Goal: Information Seeking & Learning: Learn about a topic

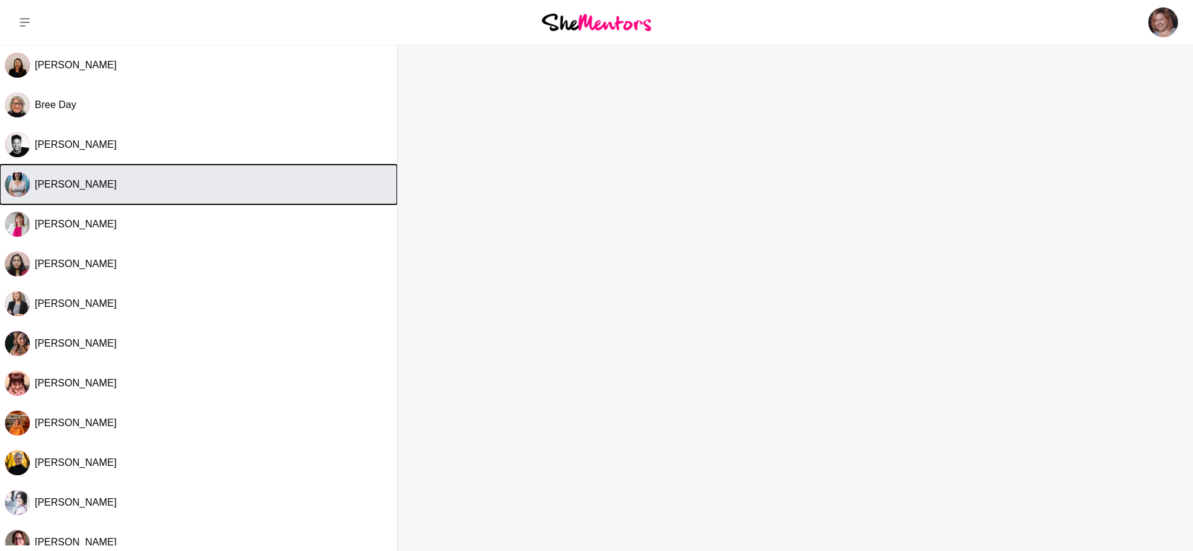
click at [137, 181] on div "[PERSON_NAME]" at bounding box center [213, 184] width 357 height 12
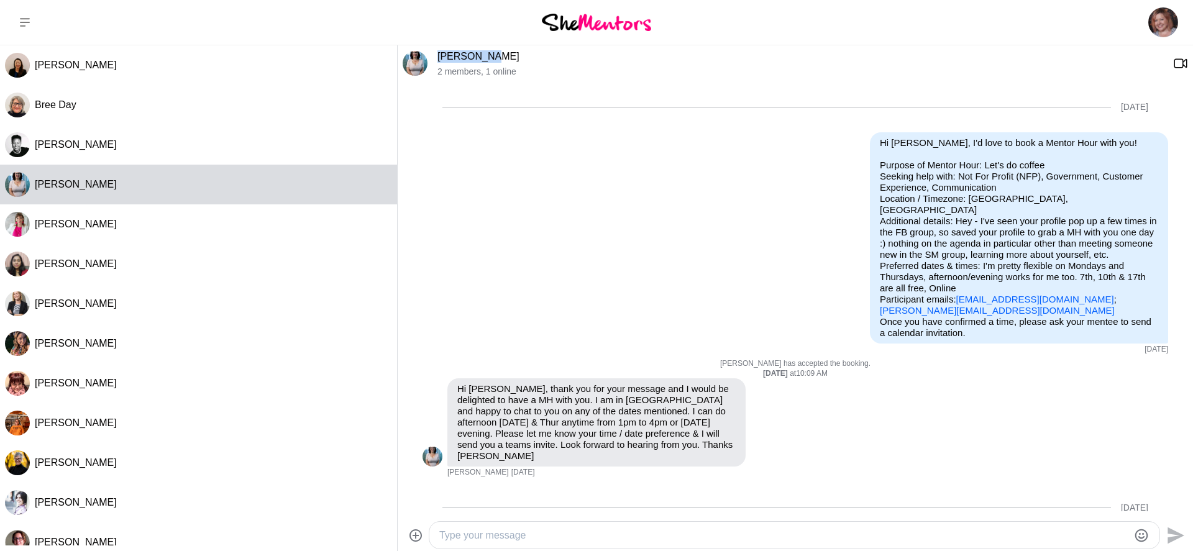
drag, startPoint x: 497, startPoint y: 58, endPoint x: 438, endPoint y: 58, distance: 59.0
click at [438, 58] on p "[PERSON_NAME]" at bounding box center [800, 56] width 726 height 12
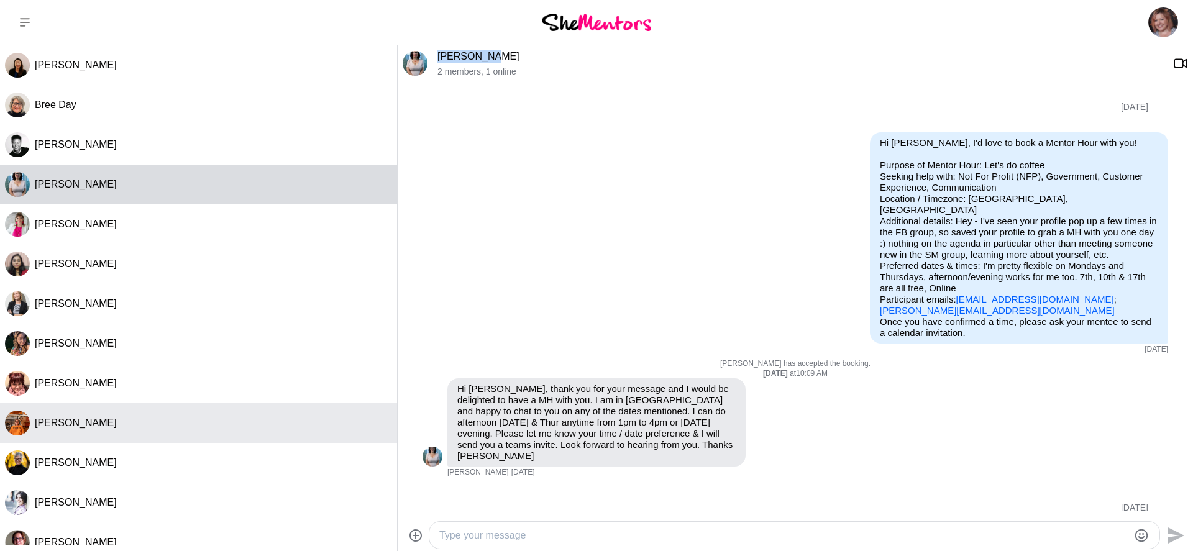
copy link "[PERSON_NAME]"
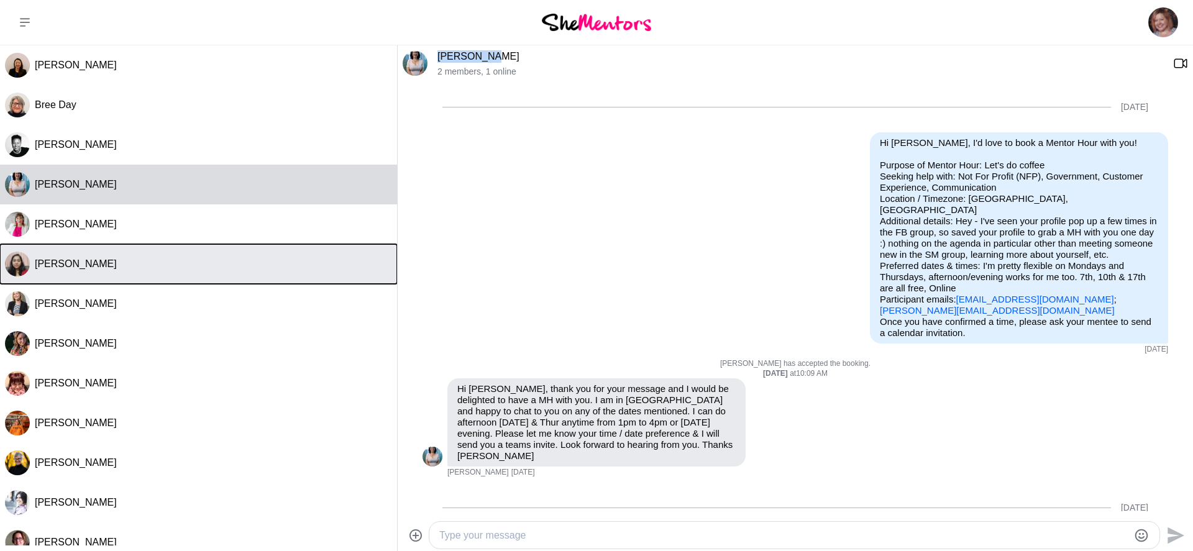
click at [130, 275] on button "[PERSON_NAME]" at bounding box center [198, 264] width 397 height 40
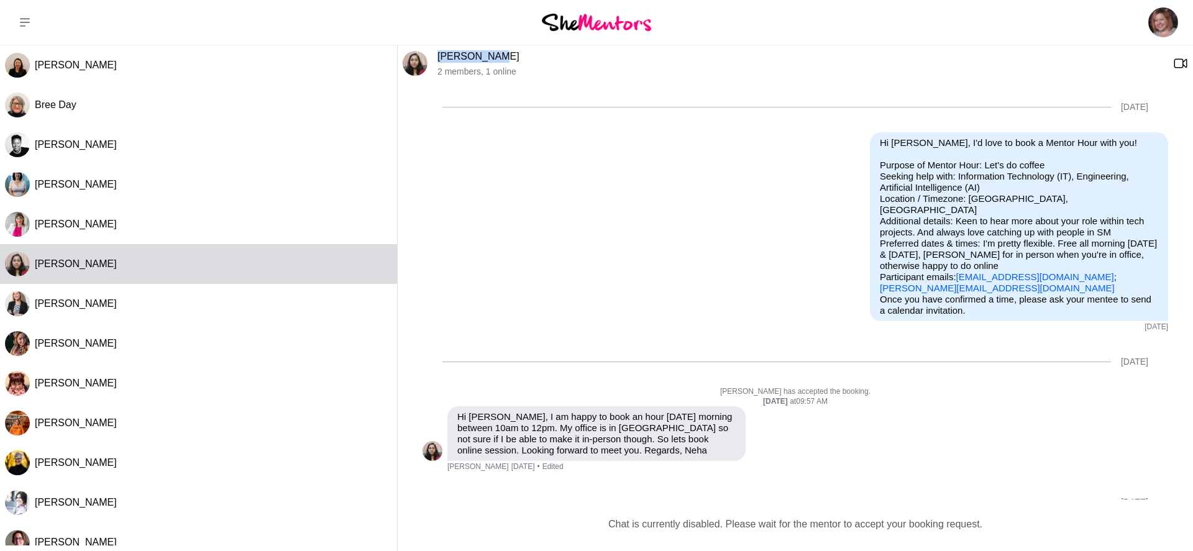
drag, startPoint x: 502, startPoint y: 60, endPoint x: 436, endPoint y: 53, distance: 66.2
click at [436, 53] on div "[PERSON_NAME] 2 members , 1 online" at bounding box center [795, 63] width 795 height 37
copy link "[PERSON_NAME]"
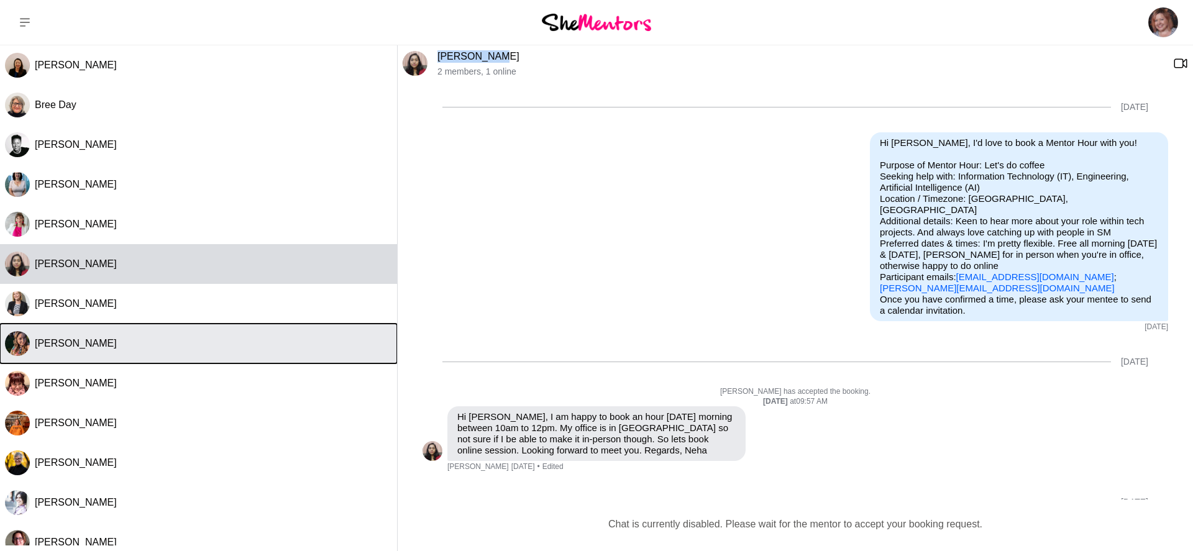
click at [156, 350] on button "[PERSON_NAME]" at bounding box center [198, 344] width 397 height 40
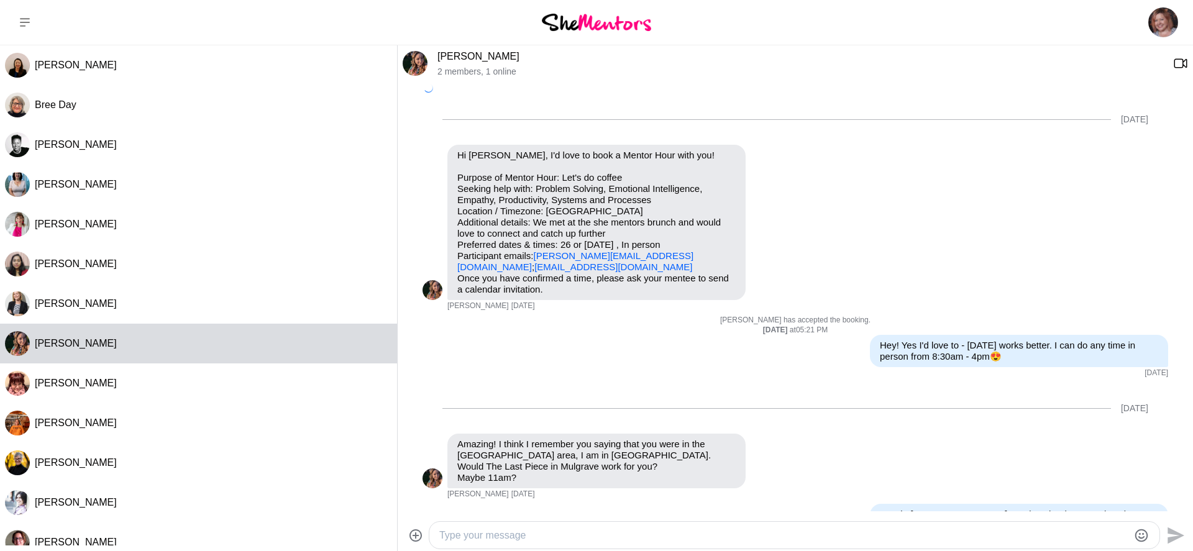
scroll to position [356, 0]
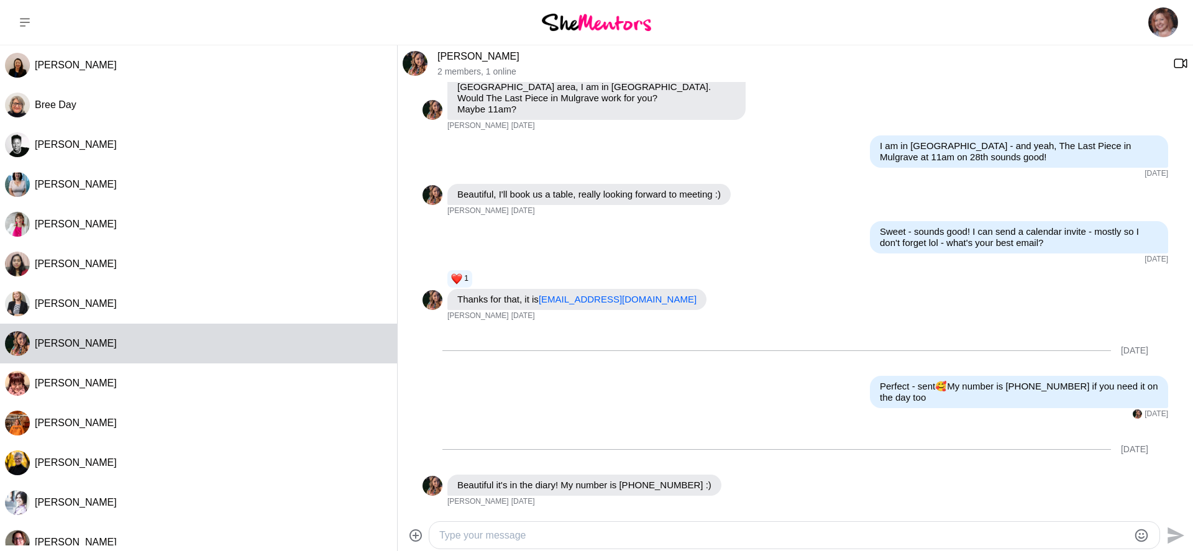
drag, startPoint x: 531, startPoint y: 55, endPoint x: 429, endPoint y: 60, distance: 102.6
click at [429, 60] on div "[PERSON_NAME] 2 members , 1 online" at bounding box center [795, 63] width 795 height 37
copy div "[PERSON_NAME]"
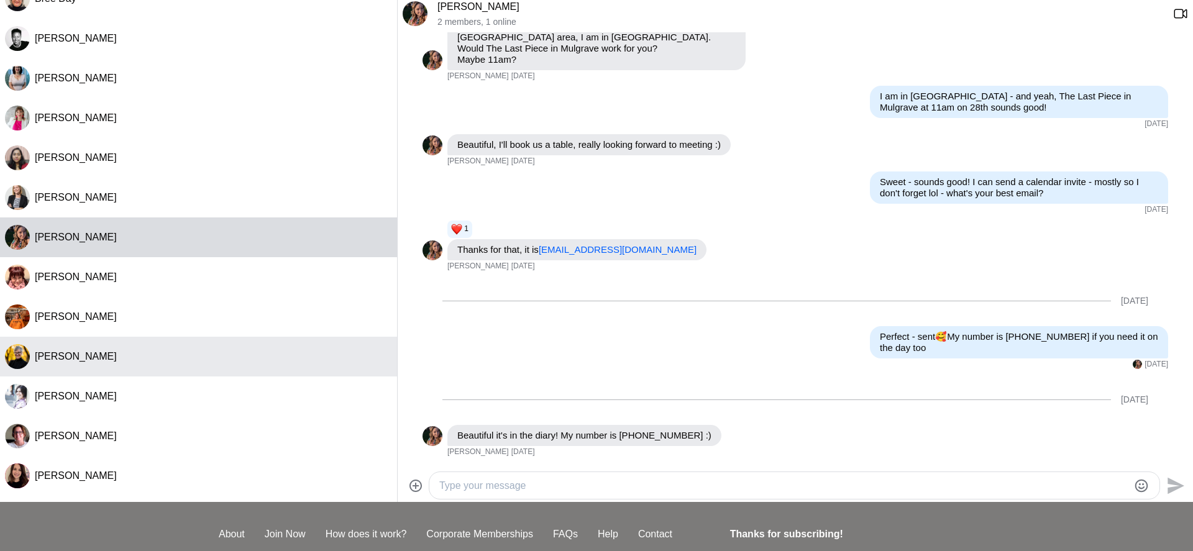
scroll to position [79, 0]
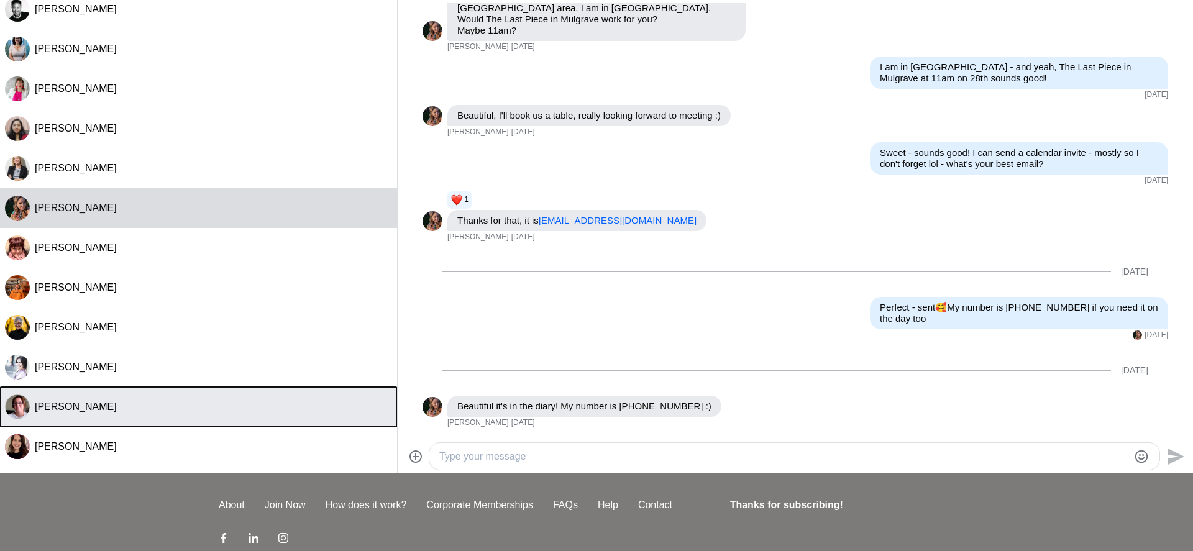
click at [149, 413] on button "[PERSON_NAME]" at bounding box center [198, 407] width 397 height 40
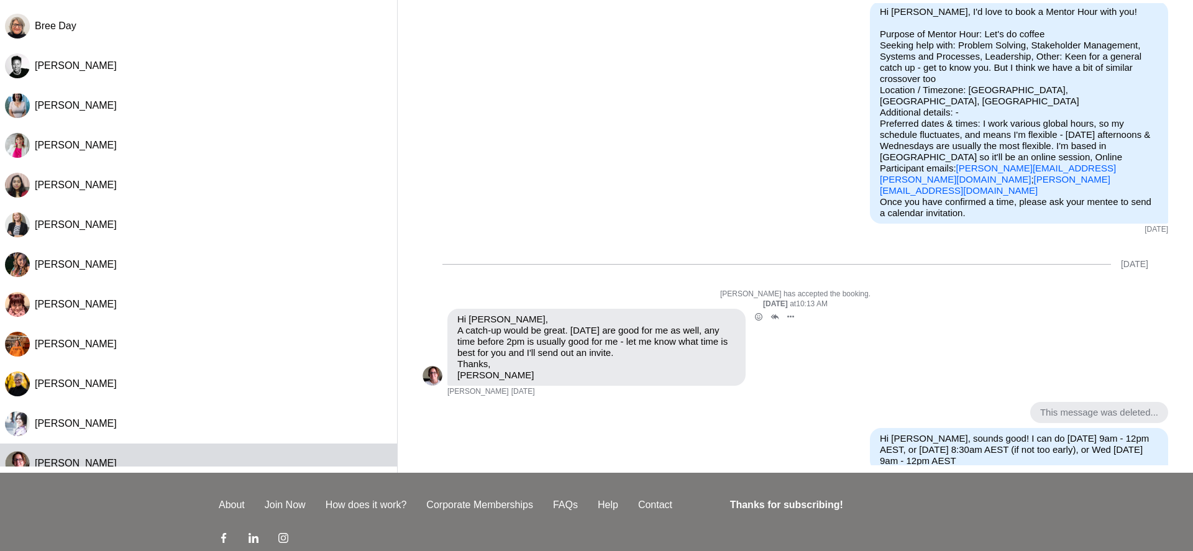
scroll to position [0, 0]
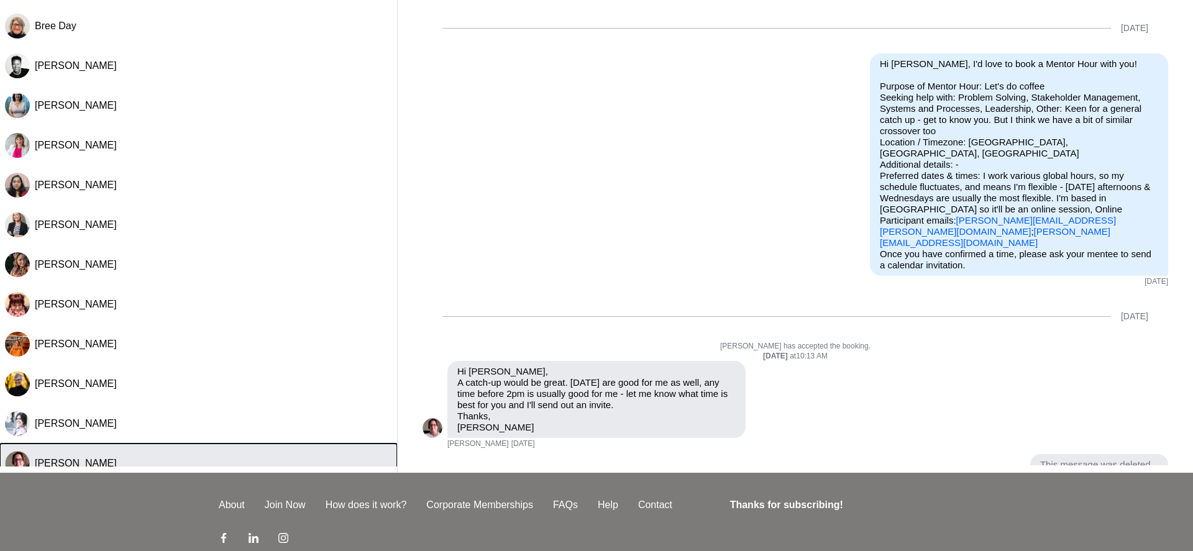
click at [196, 456] on button "[PERSON_NAME]" at bounding box center [198, 464] width 397 height 40
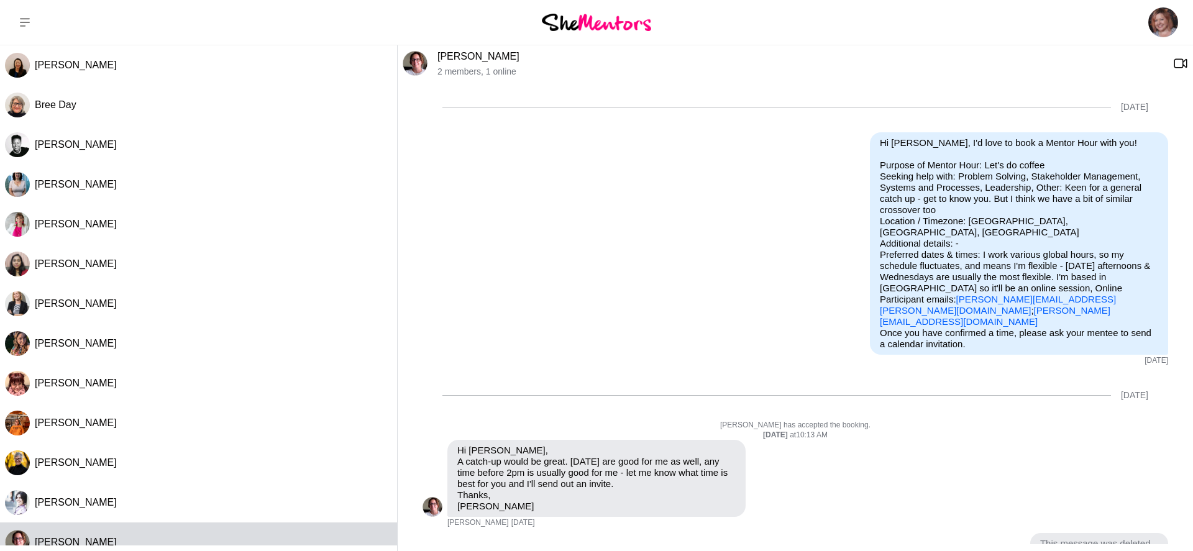
click at [443, 58] on link "[PERSON_NAME]" at bounding box center [478, 56] width 82 height 11
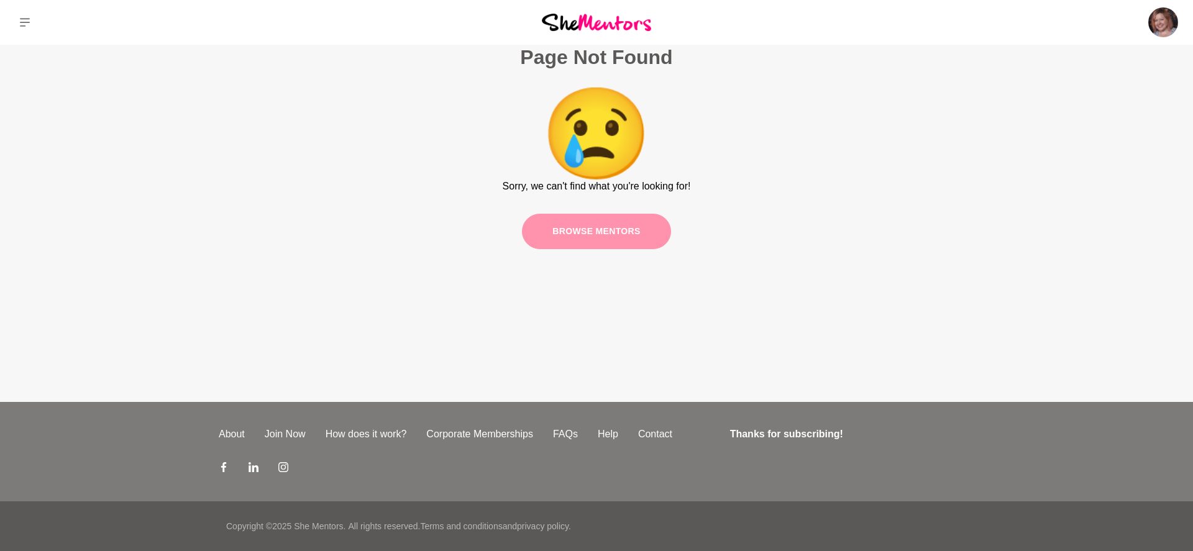
click at [611, 226] on link "Browse mentors" at bounding box center [596, 231] width 149 height 35
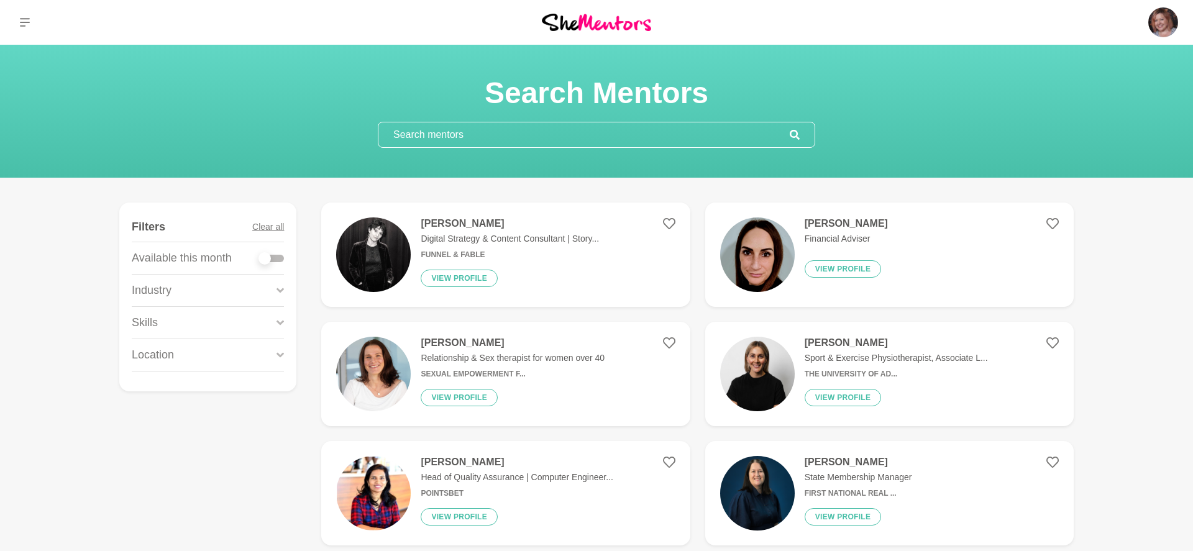
click at [524, 134] on input "text" at bounding box center [583, 134] width 411 height 25
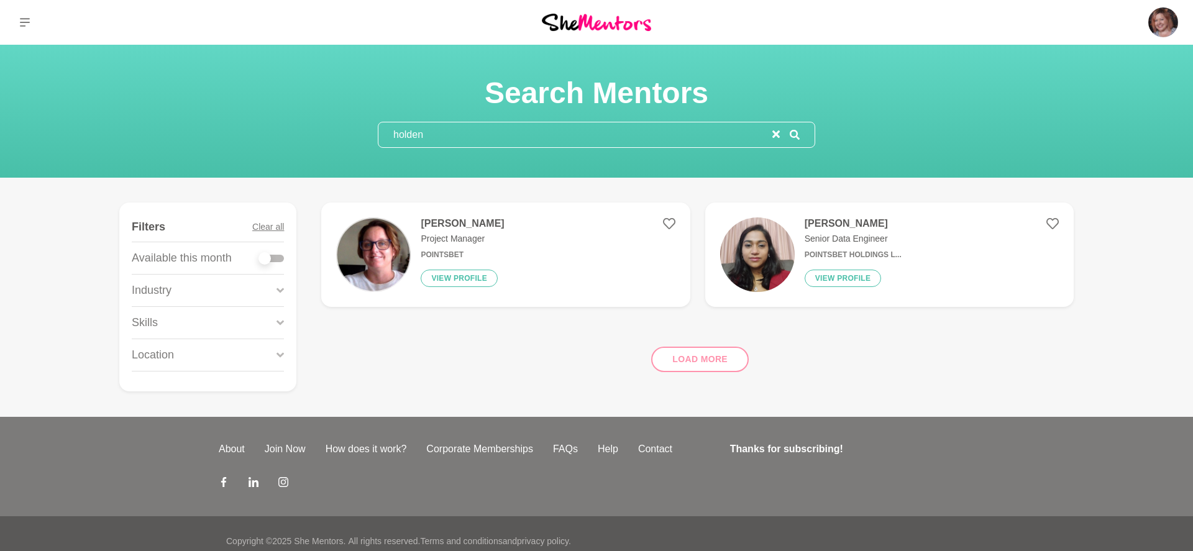
type input "holden"
click at [372, 260] on img at bounding box center [373, 254] width 75 height 75
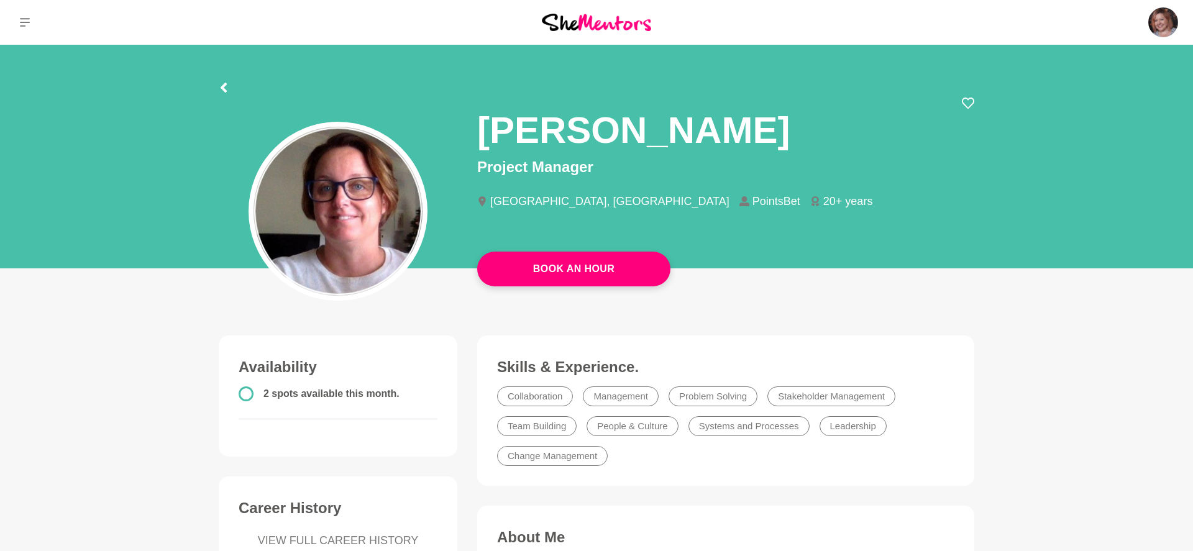
drag, startPoint x: 527, startPoint y: 140, endPoint x: 534, endPoint y: 140, distance: 6.8
click at [527, 140] on h1 "[PERSON_NAME]" at bounding box center [633, 130] width 313 height 47
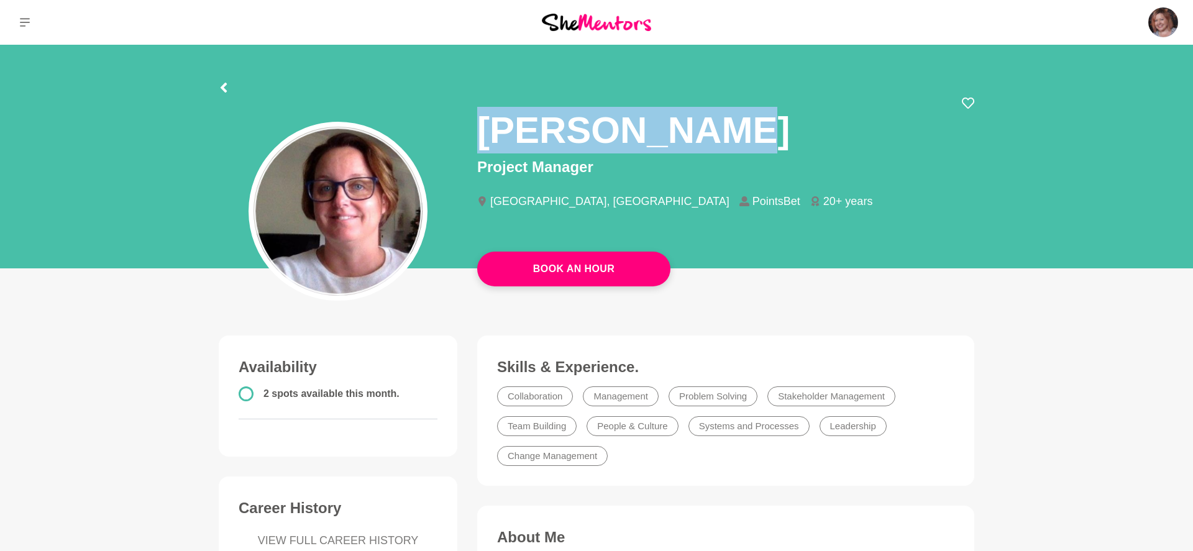
drag, startPoint x: 534, startPoint y: 140, endPoint x: 616, endPoint y: 142, distance: 82.6
click at [616, 142] on h1 "[PERSON_NAME]" at bounding box center [633, 130] width 313 height 47
copy h1 "[PERSON_NAME]"
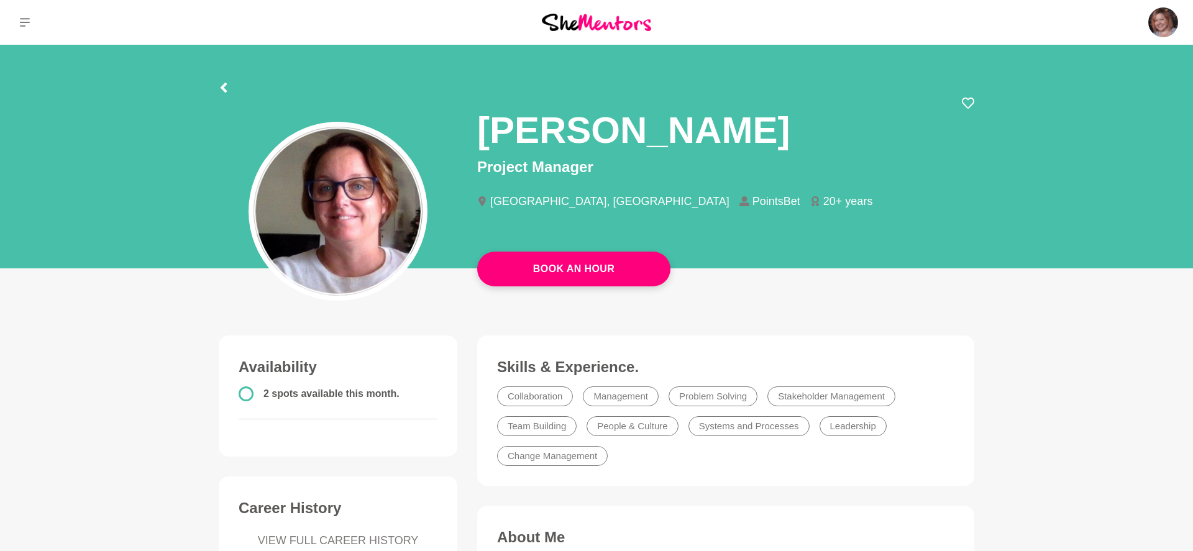
drag, startPoint x: 248, startPoint y: 89, endPoint x: 225, endPoint y: 87, distance: 23.1
click at [248, 89] on div at bounding box center [597, 86] width 756 height 22
click at [224, 87] on icon at bounding box center [224, 88] width 10 height 10
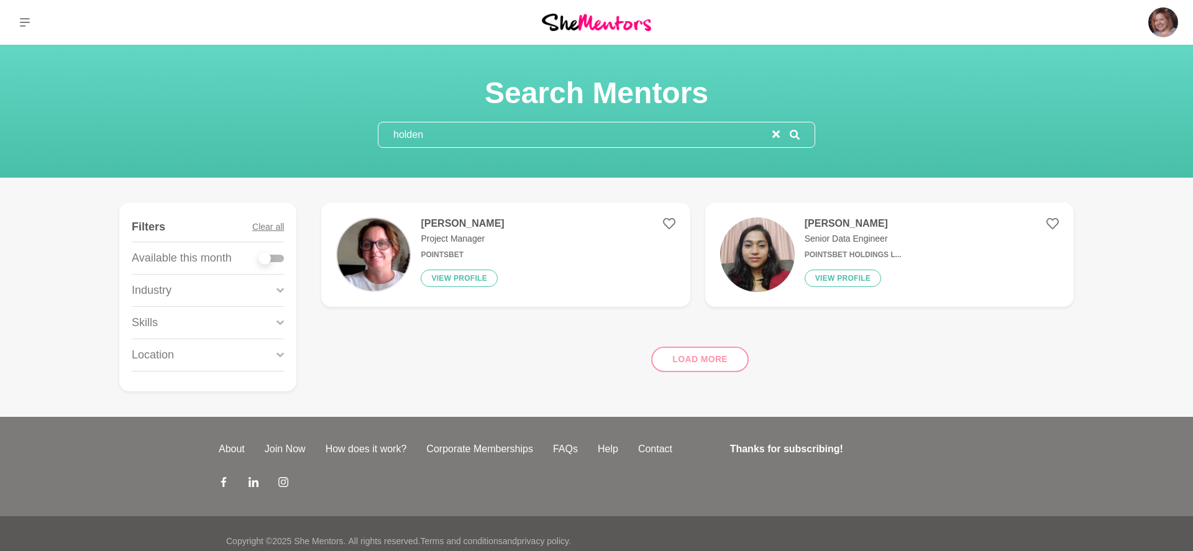
drag, startPoint x: 462, startPoint y: 134, endPoint x: 321, endPoint y: 122, distance: 141.5
click at [321, 122] on div "Search Mentors holden" at bounding box center [596, 111] width 1163 height 73
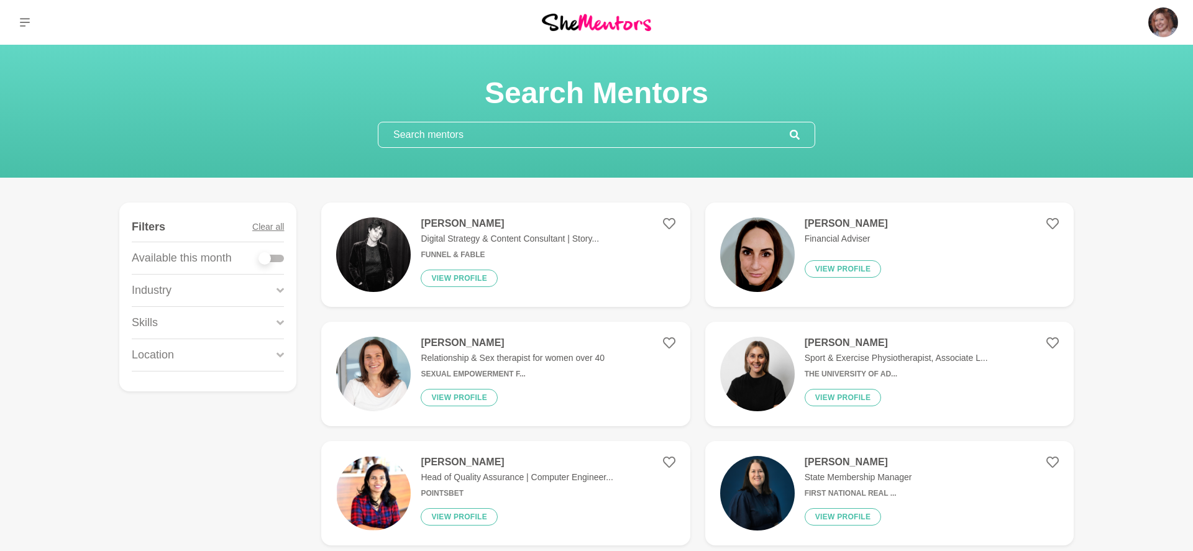
click at [165, 291] on p "Industry" at bounding box center [152, 290] width 40 height 17
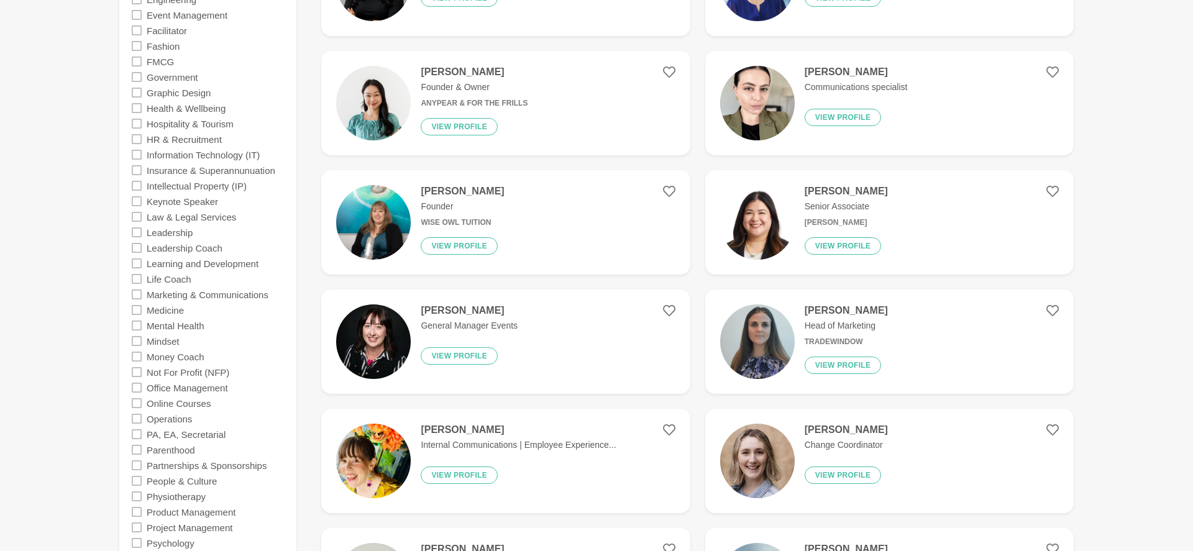
scroll to position [769, 0]
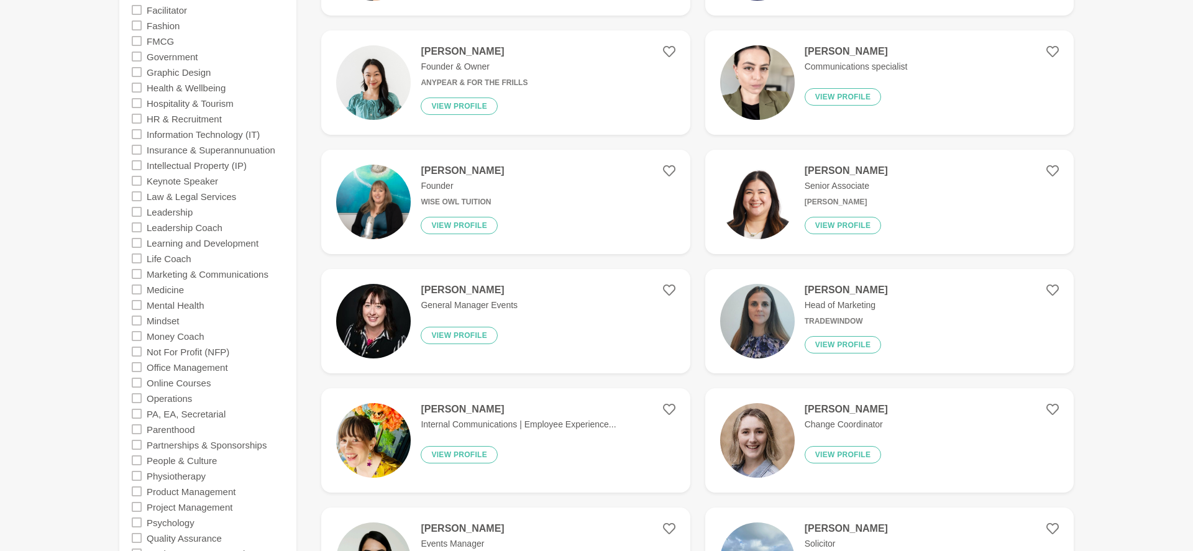
click at [139, 505] on icon at bounding box center [137, 507] width 10 height 10
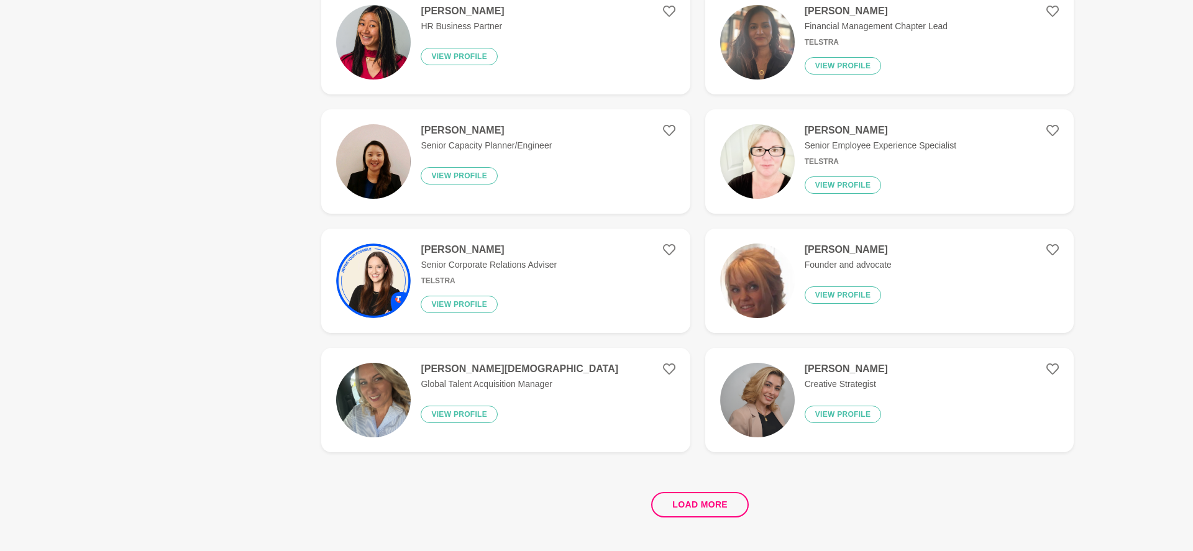
scroll to position [2126, 0]
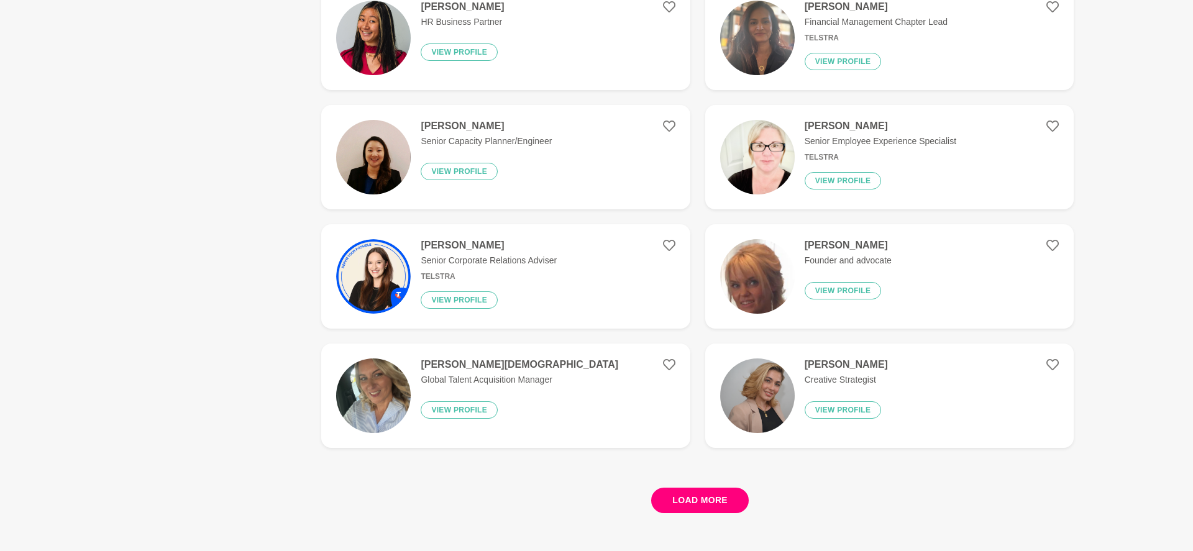
click at [721, 495] on button "Load more" at bounding box center [700, 500] width 98 height 25
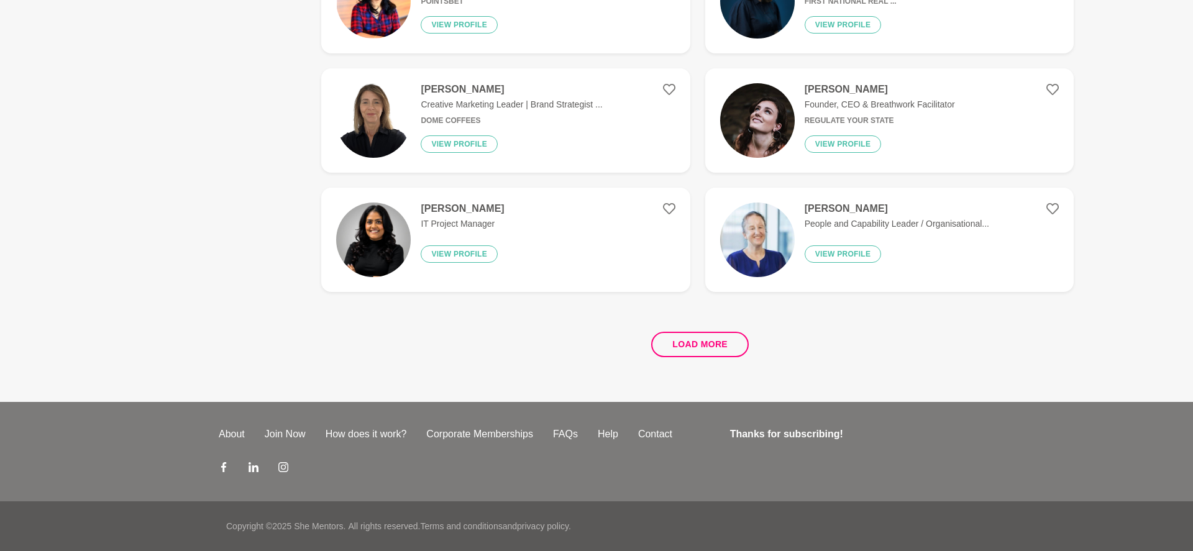
scroll to position [0, 0]
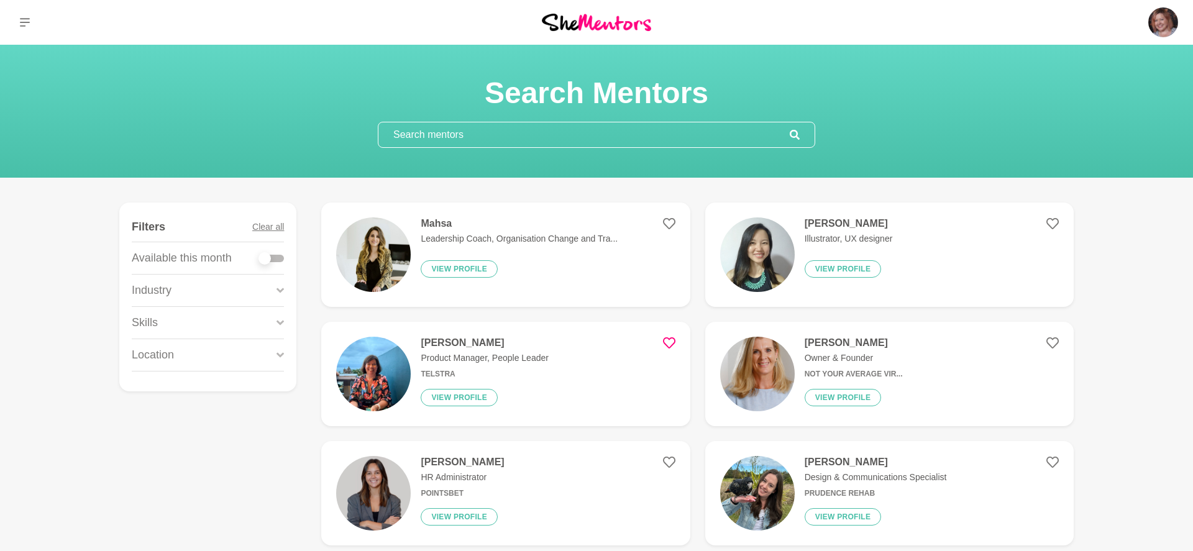
click at [212, 298] on div "Industry" at bounding box center [208, 291] width 152 height 32
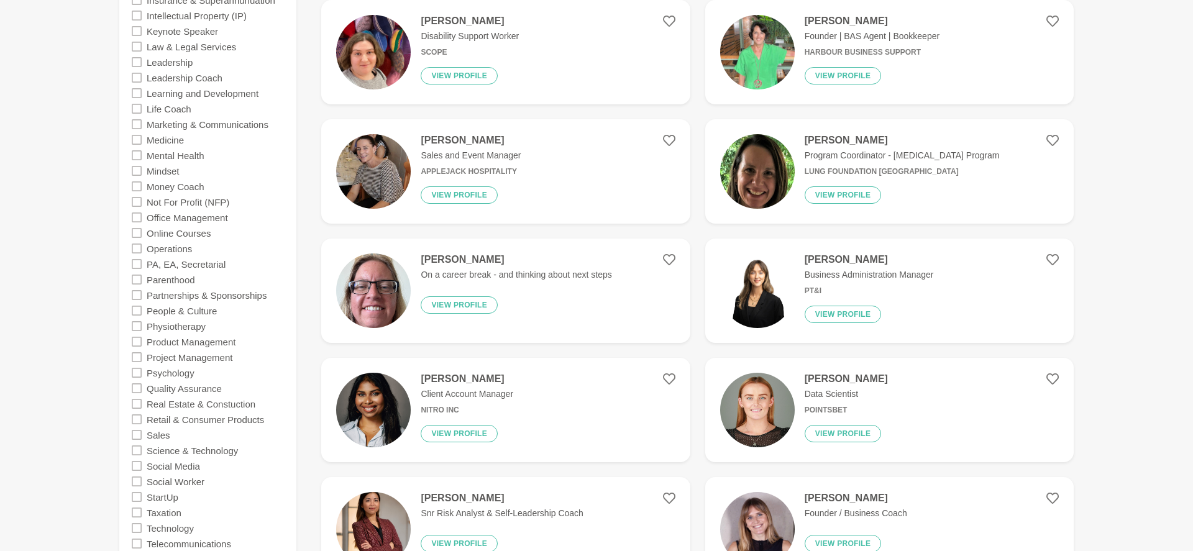
scroll to position [919, 0]
click at [138, 357] on icon at bounding box center [137, 357] width 10 height 10
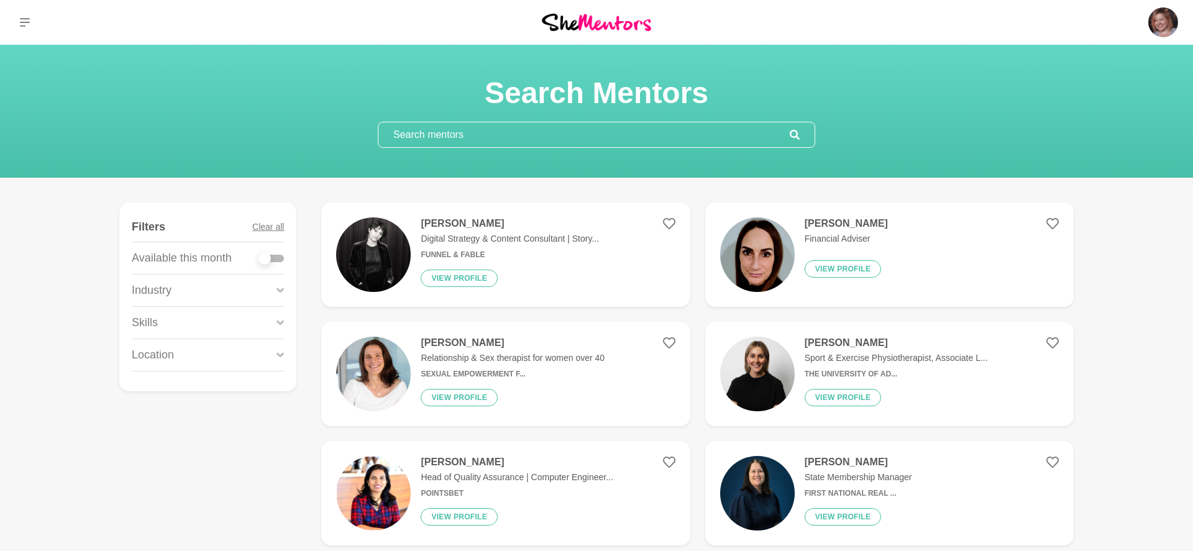
click at [173, 291] on div "Industry" at bounding box center [208, 291] width 152 height 32
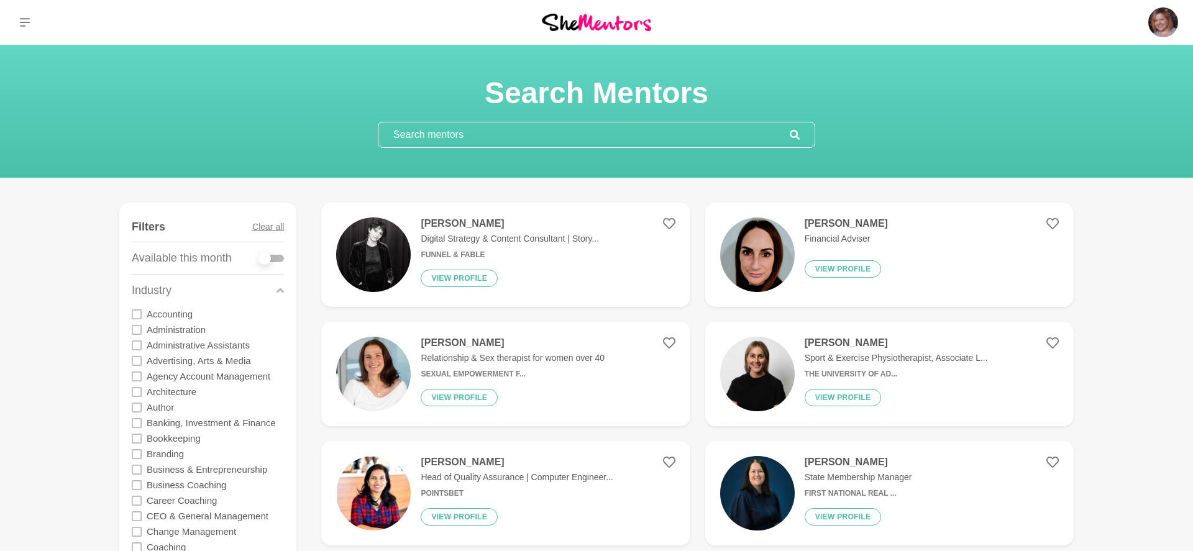
click at [598, 144] on input "text" at bounding box center [583, 134] width 411 height 25
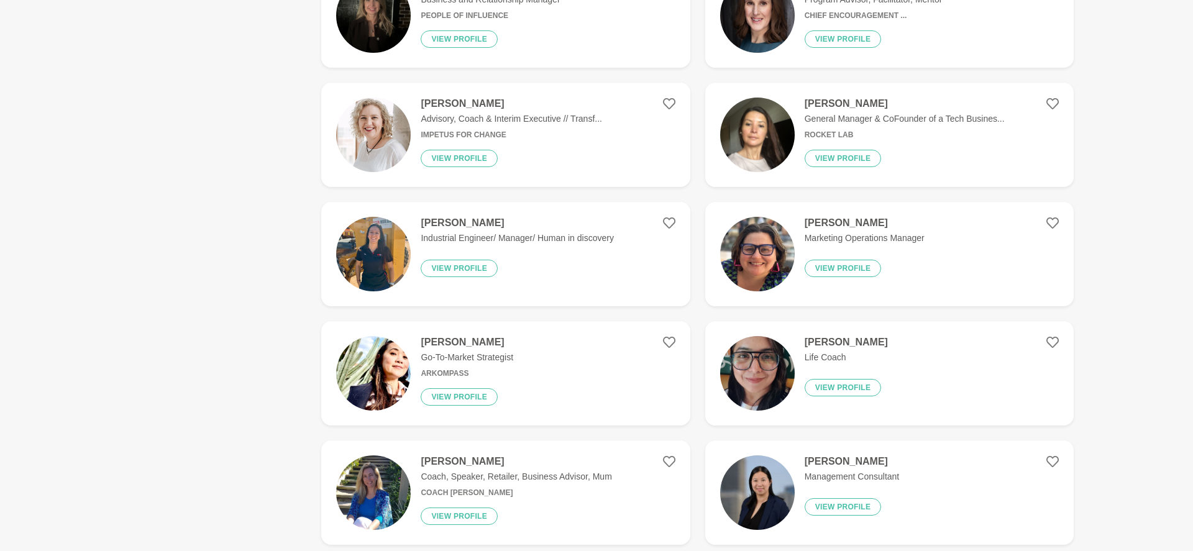
scroll to position [1557, 0]
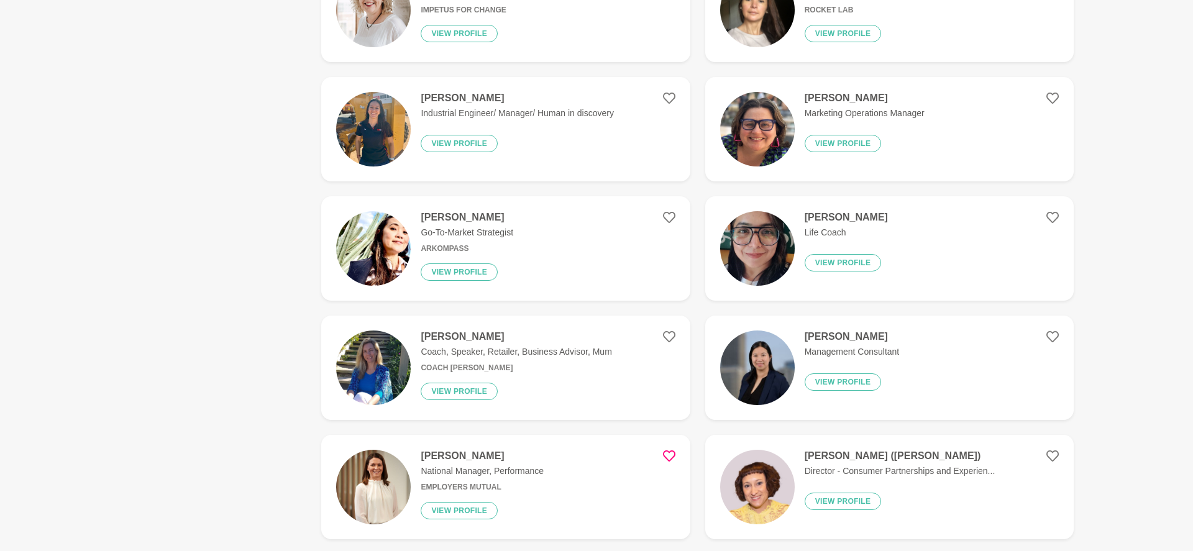
type input "project management"
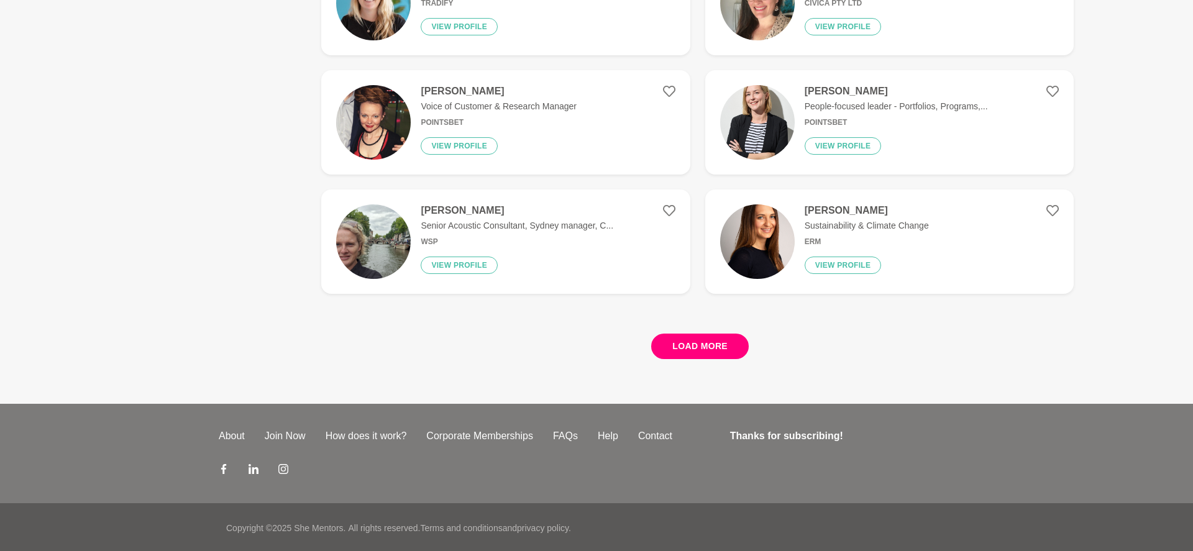
scroll to position [2282, 0]
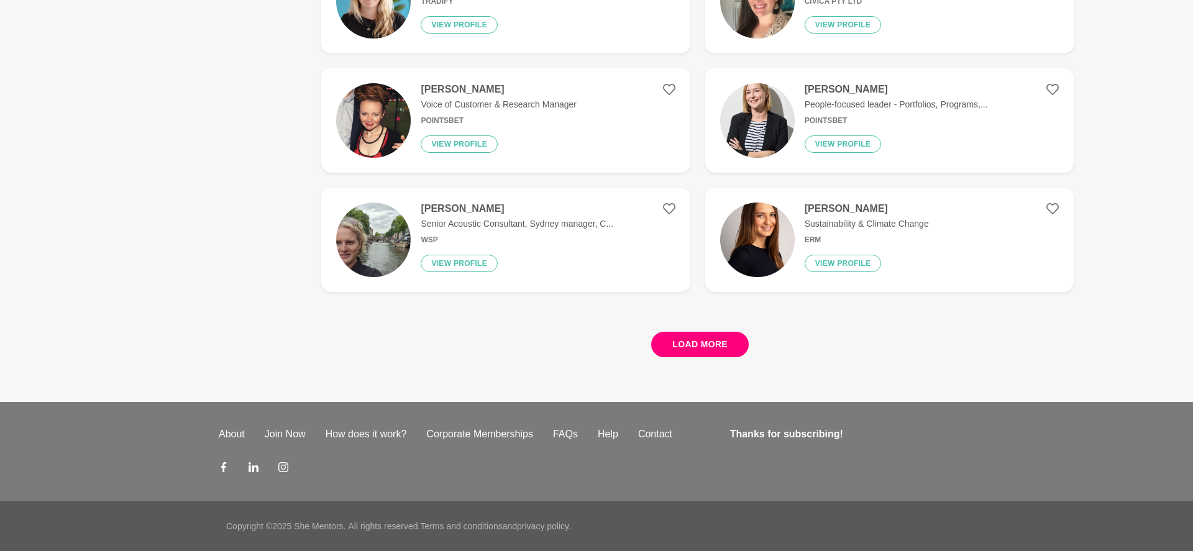
click at [689, 344] on button "Load more" at bounding box center [700, 344] width 98 height 25
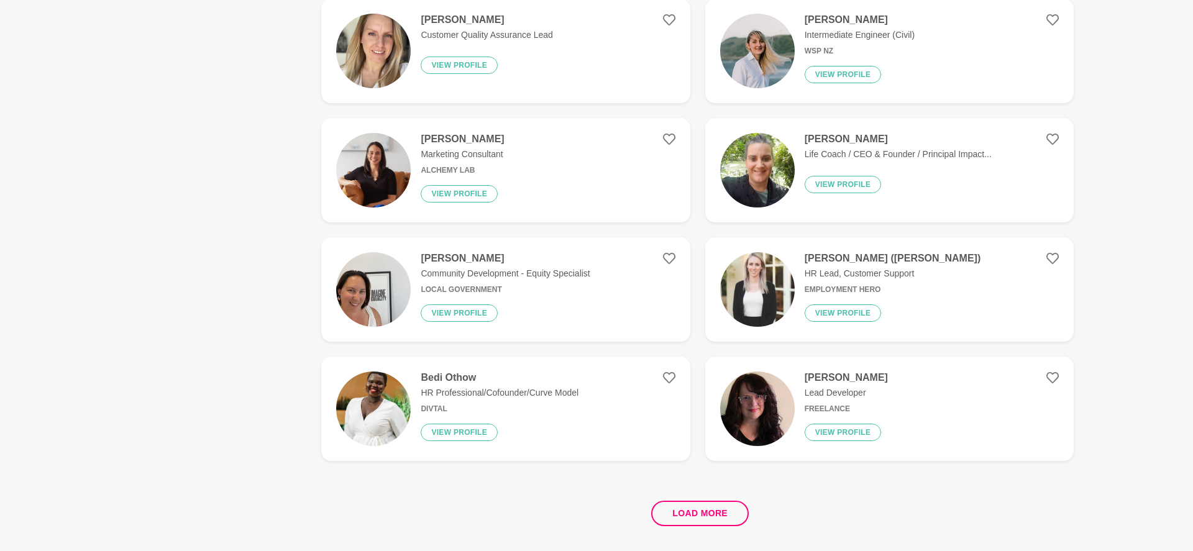
scroll to position [4603, 0]
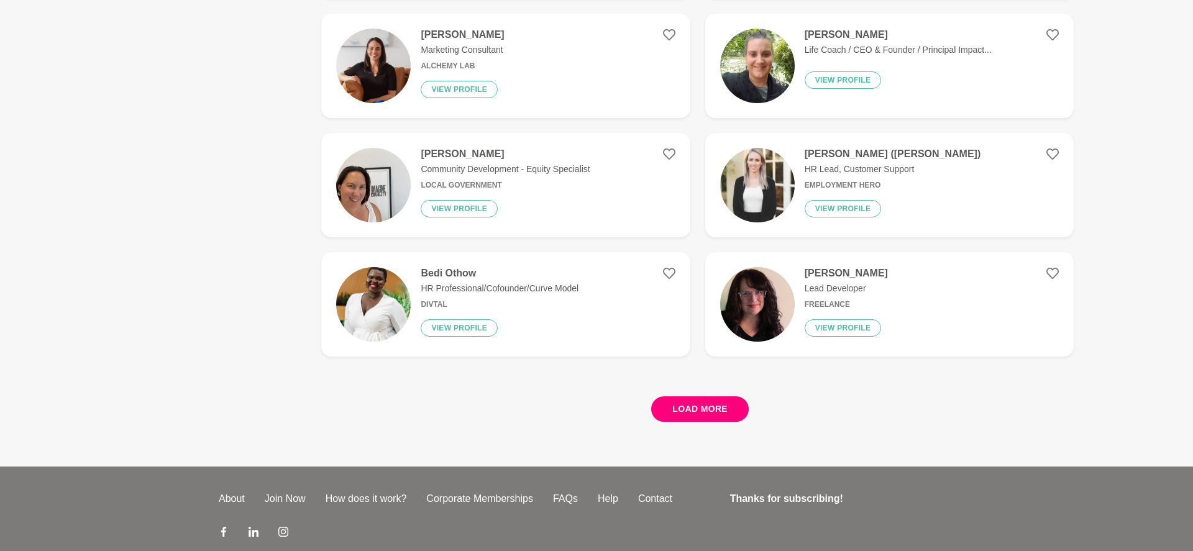
click at [700, 400] on button "Load more" at bounding box center [700, 408] width 98 height 25
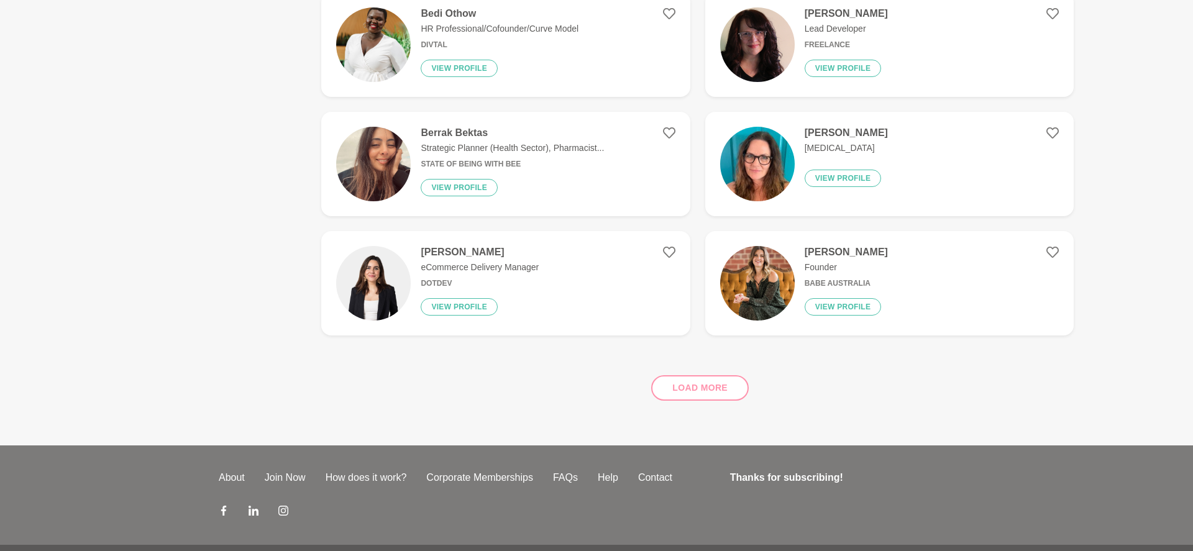
scroll to position [4868, 0]
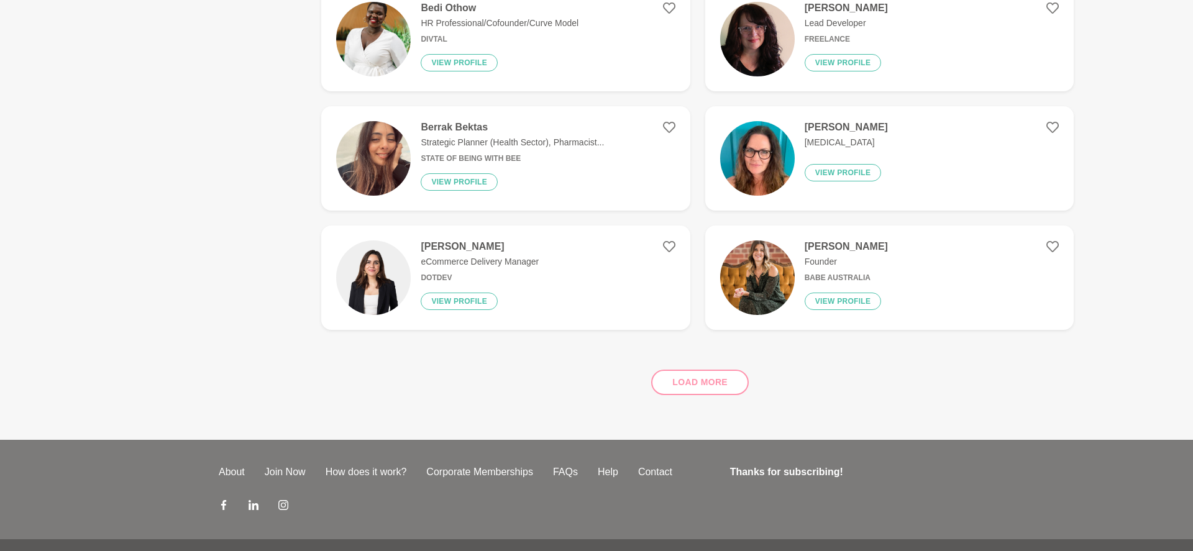
click at [723, 404] on div "Load more" at bounding box center [697, 377] width 752 height 75
drag, startPoint x: 716, startPoint y: 390, endPoint x: 710, endPoint y: 389, distance: 6.2
click at [716, 390] on div "Load more" at bounding box center [697, 377] width 752 height 75
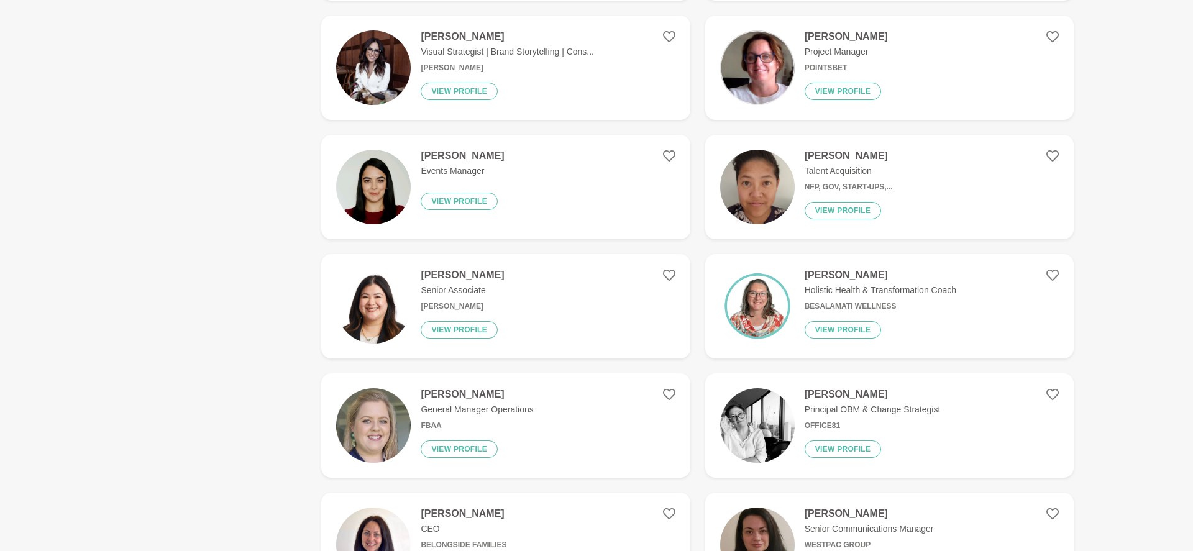
scroll to position [780, 0]
